Goal: Transaction & Acquisition: Purchase product/service

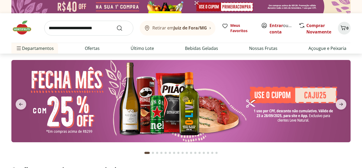
click at [106, 30] on input "search" at bounding box center [88, 28] width 89 height 15
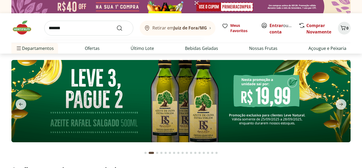
type input "*******"
click at [116, 25] on button "Submit Search" at bounding box center [122, 28] width 13 height 6
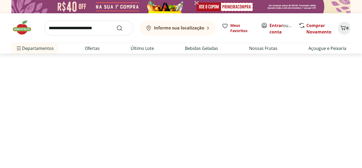
select select "**********"
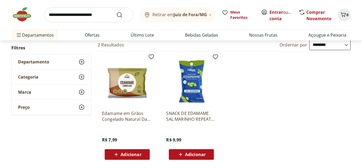
scroll to position [58, 0]
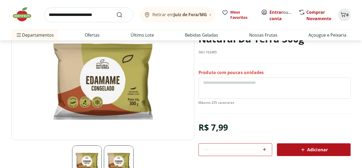
scroll to position [59, 0]
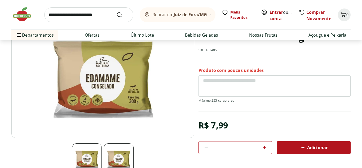
click at [91, 114] on img at bounding box center [102, 74] width 183 height 128
click at [95, 100] on img at bounding box center [102, 74] width 183 height 128
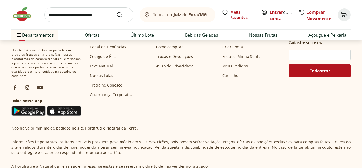
scroll to position [0, 0]
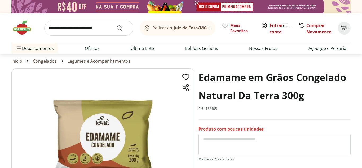
click at [53, 61] on link "Congelados" at bounding box center [45, 61] width 24 height 5
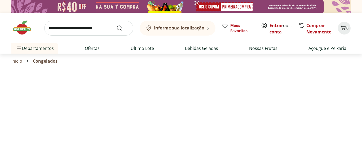
select select "**********"
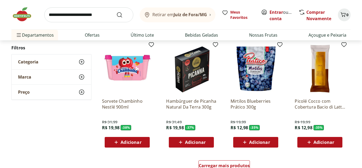
scroll to position [301, 0]
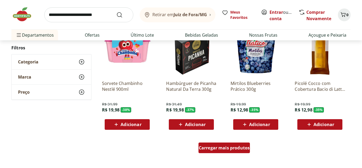
click at [231, 152] on div "Carregar mais produtos" at bounding box center [225, 147] width 52 height 11
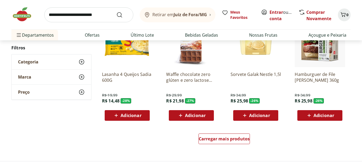
scroll to position [660, 0]
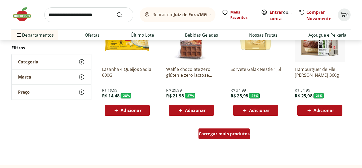
click at [237, 134] on span "Carregar mais produtos" at bounding box center [224, 134] width 51 height 4
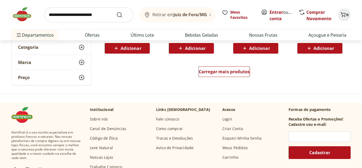
scroll to position [1069, 0]
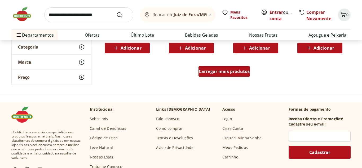
click at [210, 73] on span "Carregar mais produtos" at bounding box center [224, 71] width 51 height 4
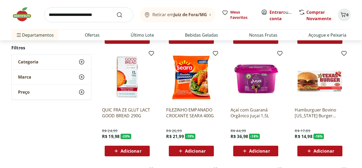
scroll to position [1078, 0]
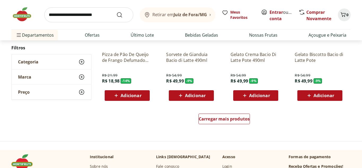
scroll to position [1369, 0]
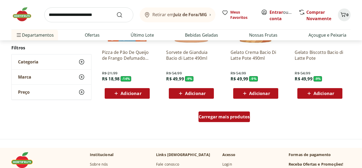
click at [239, 115] on span "Carregar mais produtos" at bounding box center [224, 117] width 51 height 4
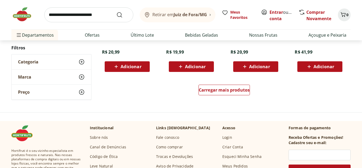
scroll to position [1752, 0]
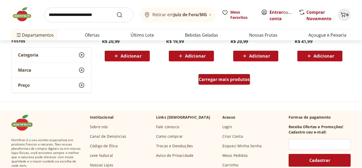
click at [231, 80] on span "Carregar mais produtos" at bounding box center [224, 79] width 51 height 4
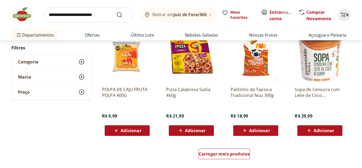
scroll to position [2024, 0]
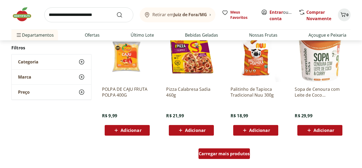
click at [219, 150] on div "Carregar mais produtos" at bounding box center [225, 153] width 52 height 11
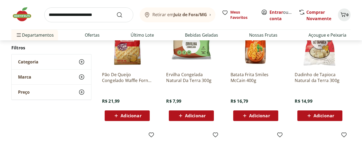
scroll to position [2266, 0]
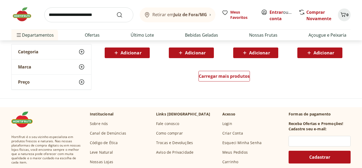
scroll to position [2447, 0]
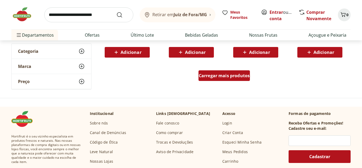
click at [206, 75] on span "Carregar mais produtos" at bounding box center [224, 75] width 51 height 4
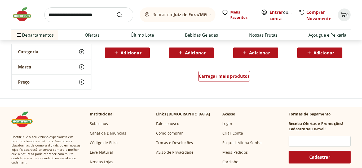
scroll to position [2797, 0]
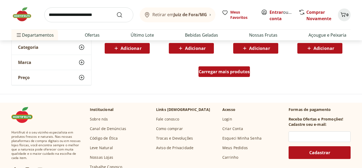
click at [221, 73] on span "Carregar mais produtos" at bounding box center [224, 71] width 51 height 4
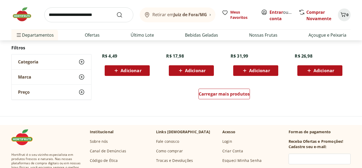
scroll to position [3121, 0]
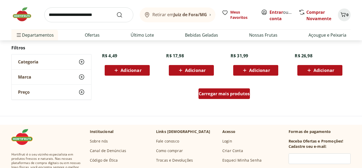
click at [216, 98] on div "Carregar mais produtos" at bounding box center [225, 93] width 52 height 11
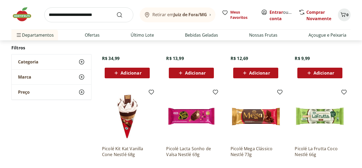
scroll to position [3363, 0]
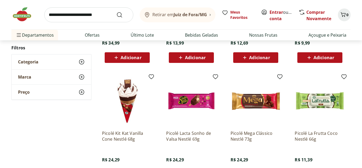
click at [86, 13] on input "search" at bounding box center [88, 14] width 89 height 15
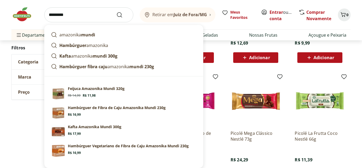
type input "*********"
click at [116, 12] on button "Submit Search" at bounding box center [122, 15] width 13 height 6
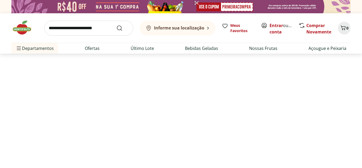
select select "**********"
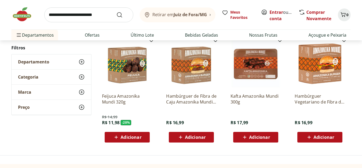
scroll to position [78, 0]
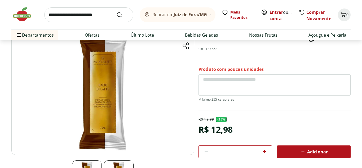
scroll to position [44, 0]
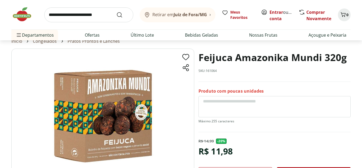
scroll to position [20, 0]
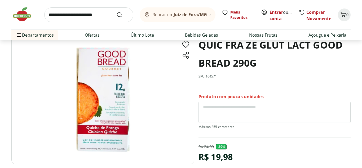
scroll to position [32, 0]
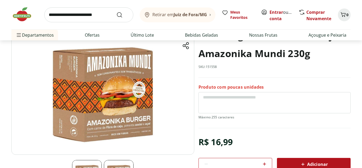
scroll to position [44, 0]
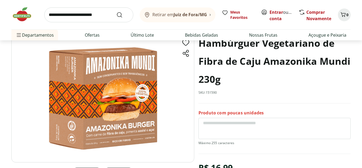
scroll to position [36, 0]
